Goal: Transaction & Acquisition: Purchase product/service

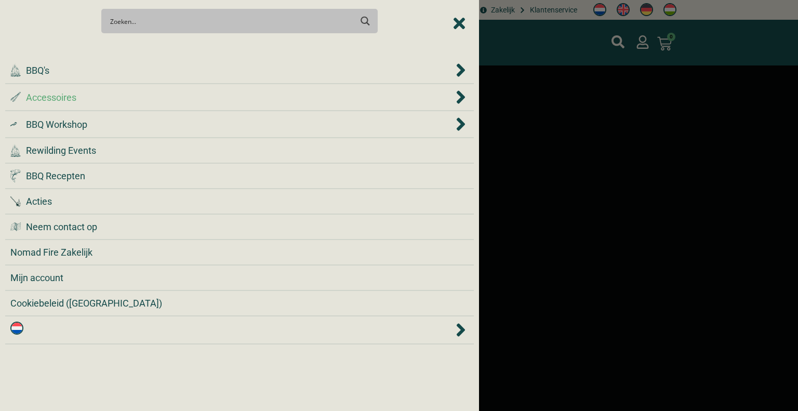
click at [133, 95] on div ".st0 { fill: #2c4a4e; } .st1 { fill: url(#Naamloos_verloop_2); } .st2 { fill: #…" at bounding box center [231, 97] width 443 height 14
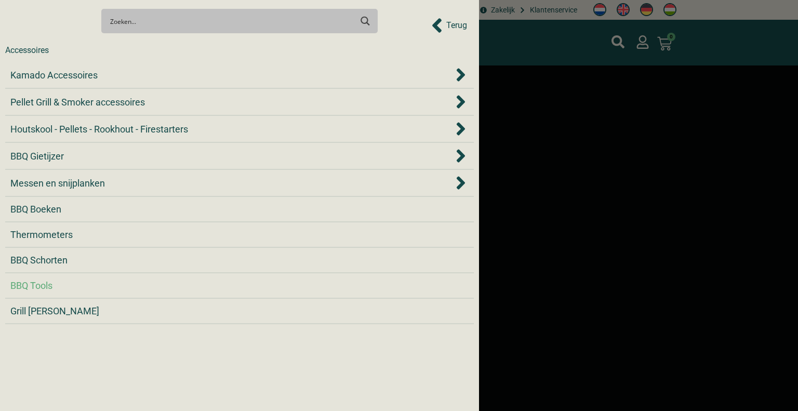
click at [105, 282] on div "BBQ Tools" at bounding box center [239, 285] width 458 height 14
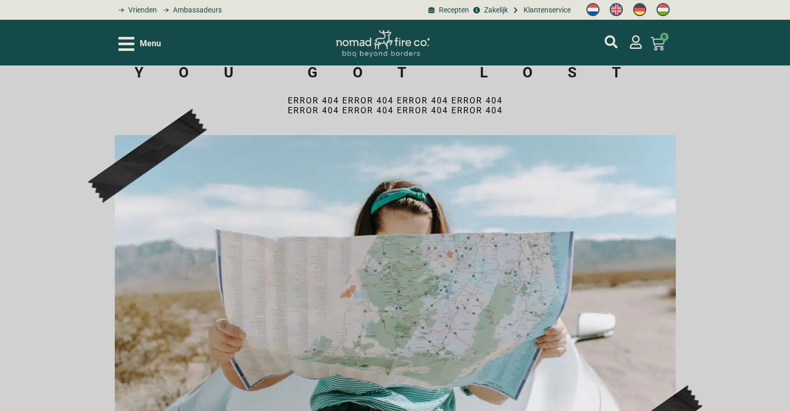
click at [143, 45] on span "Menu" at bounding box center [150, 43] width 21 height 12
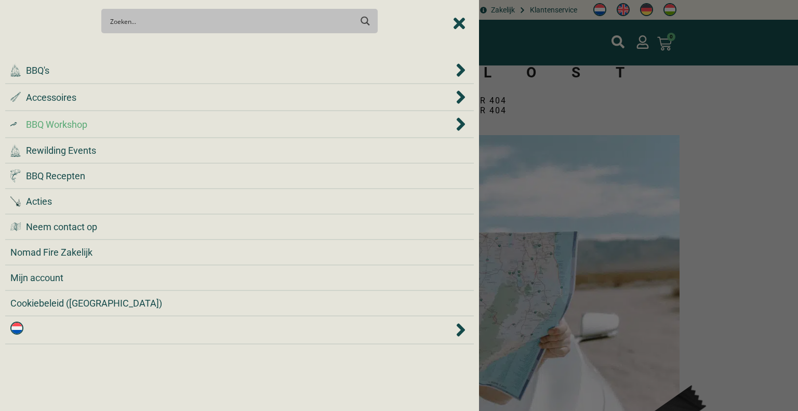
click at [120, 126] on div ".cls-1 { fill: #042e2c; } BBQ Workshop" at bounding box center [231, 124] width 443 height 14
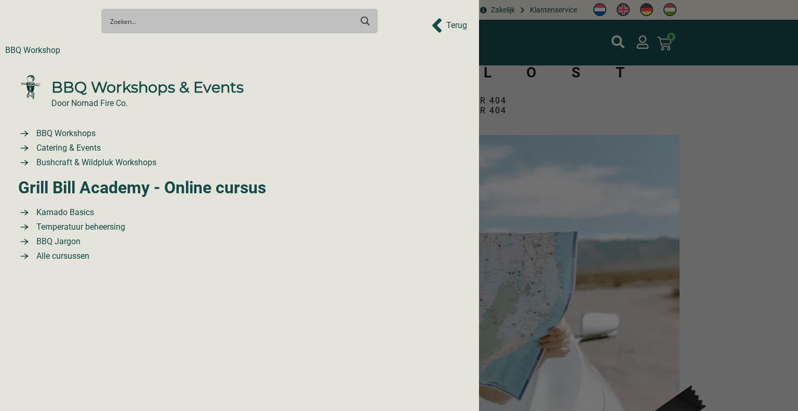
click at [33, 47] on div "BBQ Workshop" at bounding box center [32, 50] width 55 height 12
click at [789, 154] on div at bounding box center [399, 205] width 798 height 411
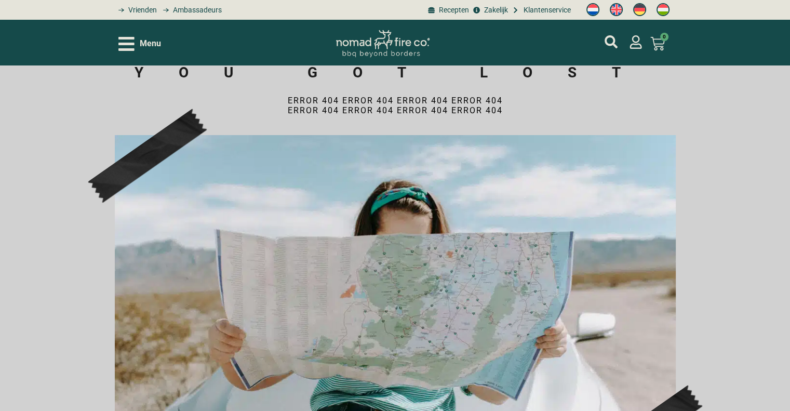
click at [145, 47] on span "Menu" at bounding box center [150, 43] width 21 height 12
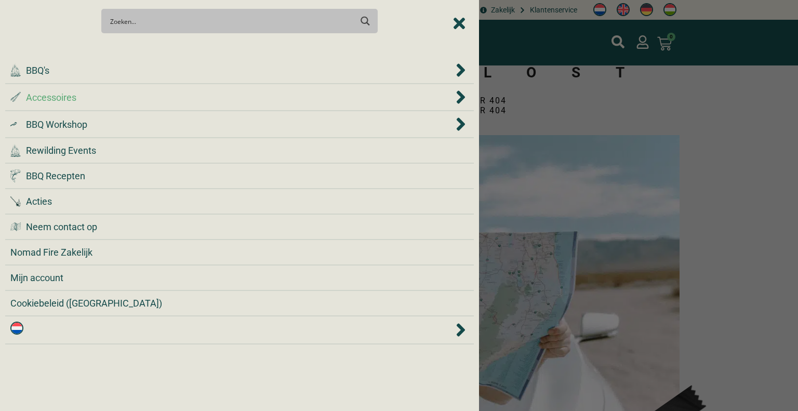
click at [128, 95] on div ".st0 { fill: #2c4a4e; } .st1 { fill: url(#Naamloos_verloop_2); } .st2 { fill: #…" at bounding box center [231, 97] width 443 height 14
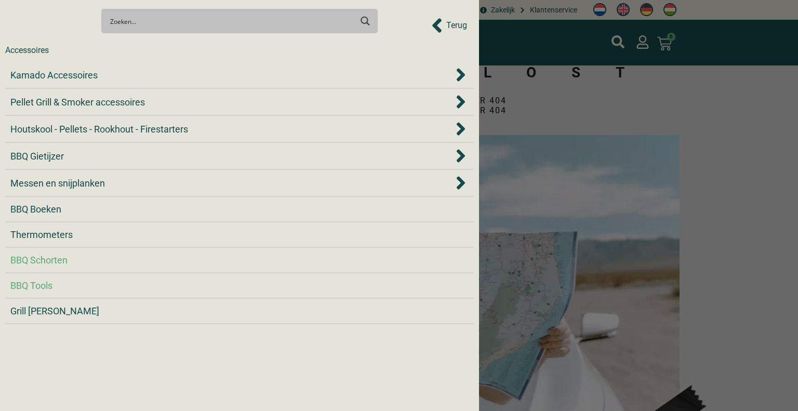
click at [55, 260] on span "BBQ Schorten" at bounding box center [38, 260] width 57 height 14
